Goal: Task Accomplishment & Management: Use online tool/utility

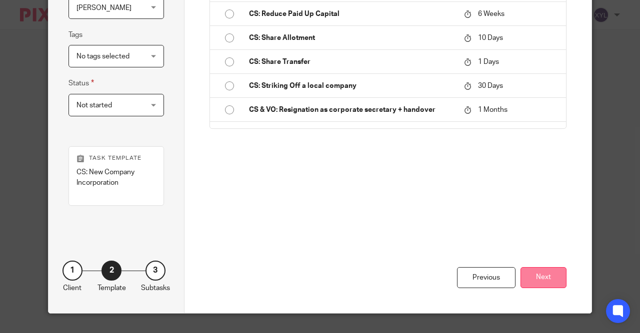
scroll to position [470, 0]
click at [548, 284] on button "Next" at bounding box center [543, 277] width 46 height 21
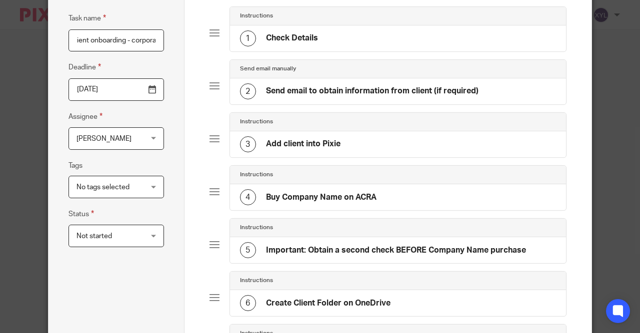
scroll to position [64, 0]
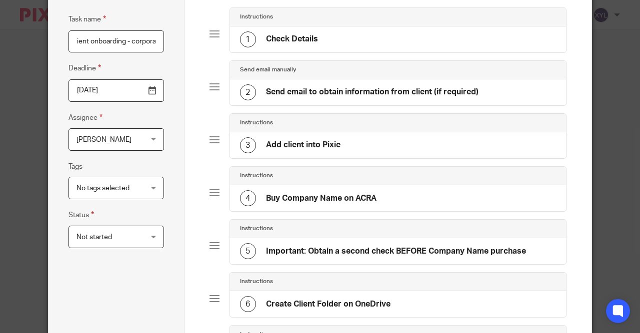
click at [427, 107] on div "Send email manually 2 Send email to obtain information from client (if required)" at bounding box center [387, 86] width 357 height 53
click at [436, 84] on div "2 Send email to obtain information from client (if required)" at bounding box center [359, 92] width 238 height 16
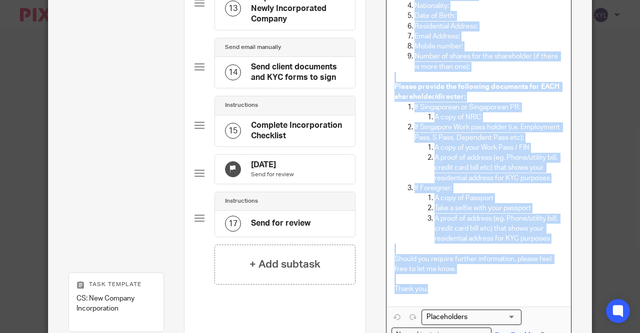
scroll to position [931, 0]
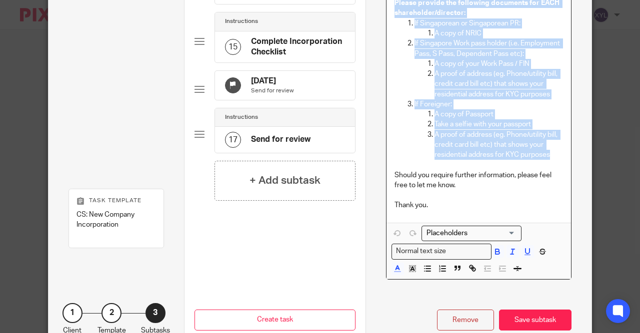
drag, startPoint x: 389, startPoint y: 74, endPoint x: 551, endPoint y: 144, distance: 175.7
copy div "Please provide us the following details for your company's incorporation: (plea…"
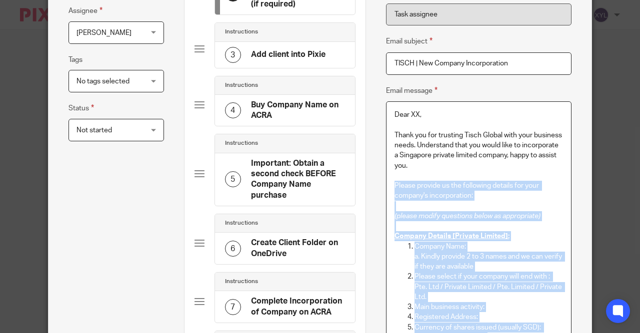
scroll to position [0, 0]
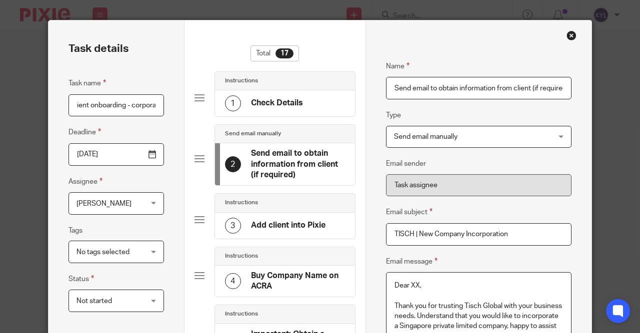
click at [572, 34] on div "Close this dialog window" at bounding box center [571, 35] width 10 height 10
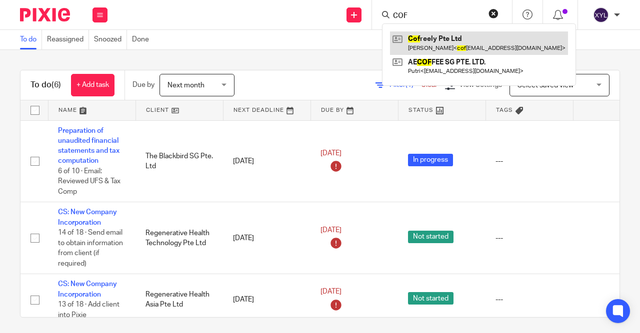
type input "COF"
click at [417, 47] on link at bounding box center [479, 42] width 178 height 23
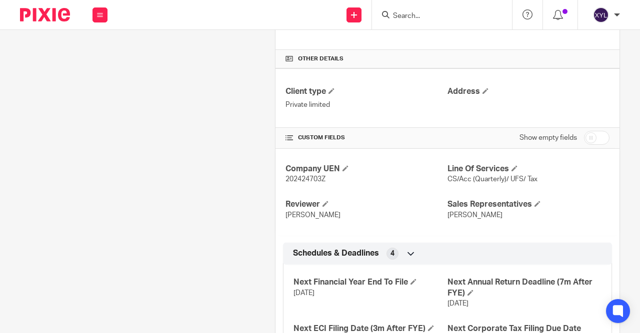
scroll to position [292, 0]
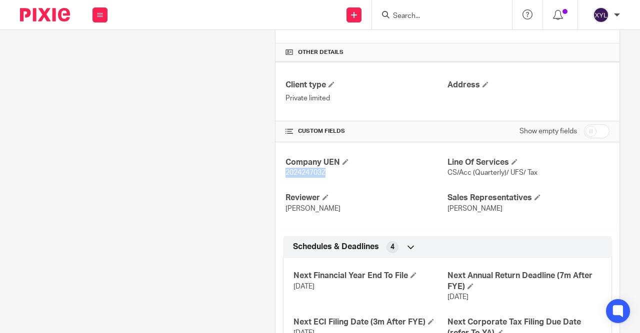
drag, startPoint x: 326, startPoint y: 171, endPoint x: 282, endPoint y: 168, distance: 43.6
click at [282, 168] on div "Company UEN 202424703Z Line Of Services CS/Acc (Quarterly)/ UFS/ Tax Reviewer […" at bounding box center [447, 185] width 344 height 87
copy span "202424703Z"
